Goal: Task Accomplishment & Management: Manage account settings

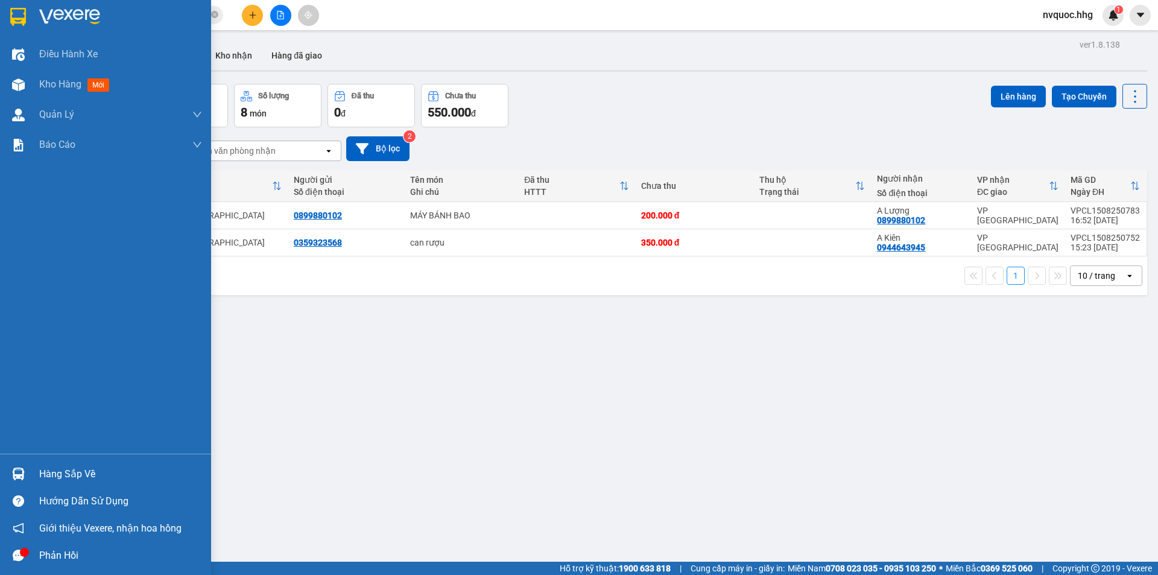
click at [11, 18] on img at bounding box center [18, 17] width 16 height 18
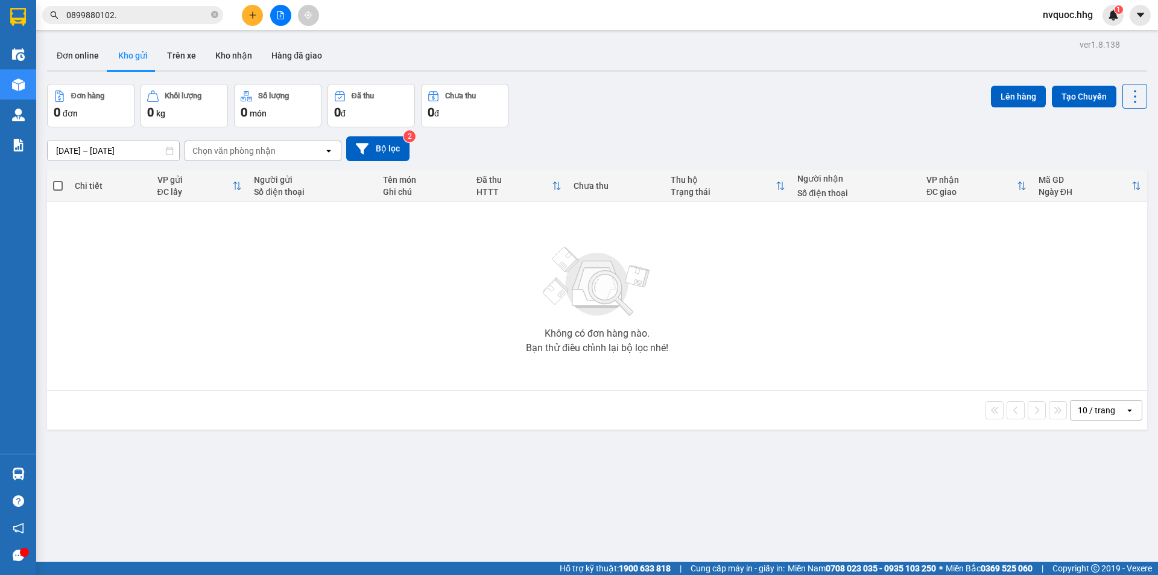
click at [1074, 16] on span "nvquoc.hhg" at bounding box center [1068, 14] width 69 height 15
click at [1087, 37] on span "Đăng xuất" at bounding box center [1077, 37] width 51 height 13
